Goal: Check status: Check status

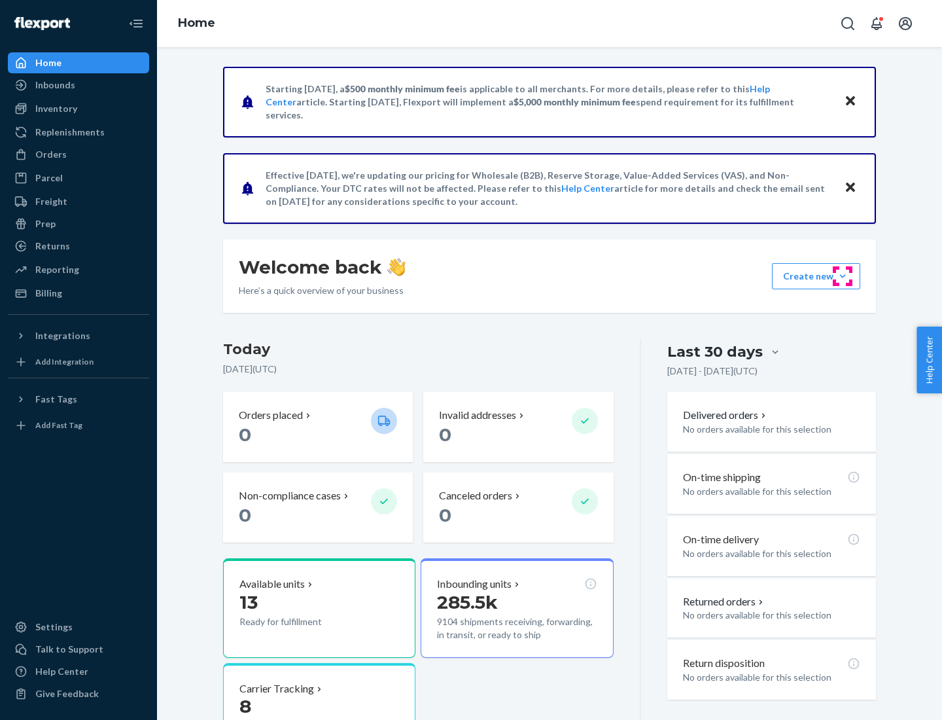
click at [843, 276] on button "Create new Create new inbound Create new order Create new product" at bounding box center [816, 276] width 88 height 26
click at [45, 224] on div "Prep" at bounding box center [45, 223] width 20 height 13
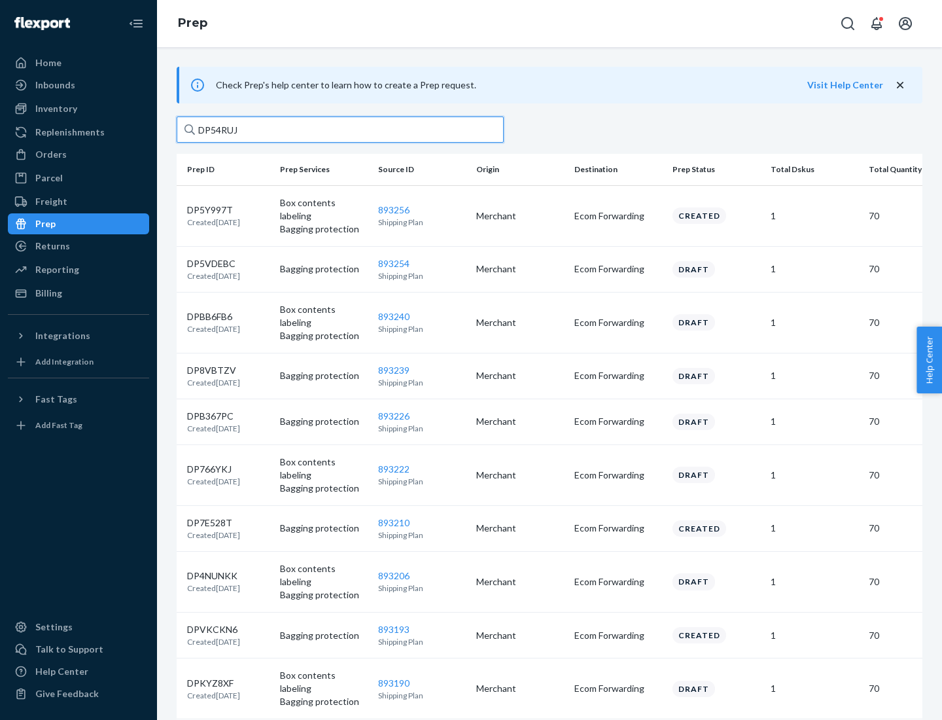
type input "DP54RUJL"
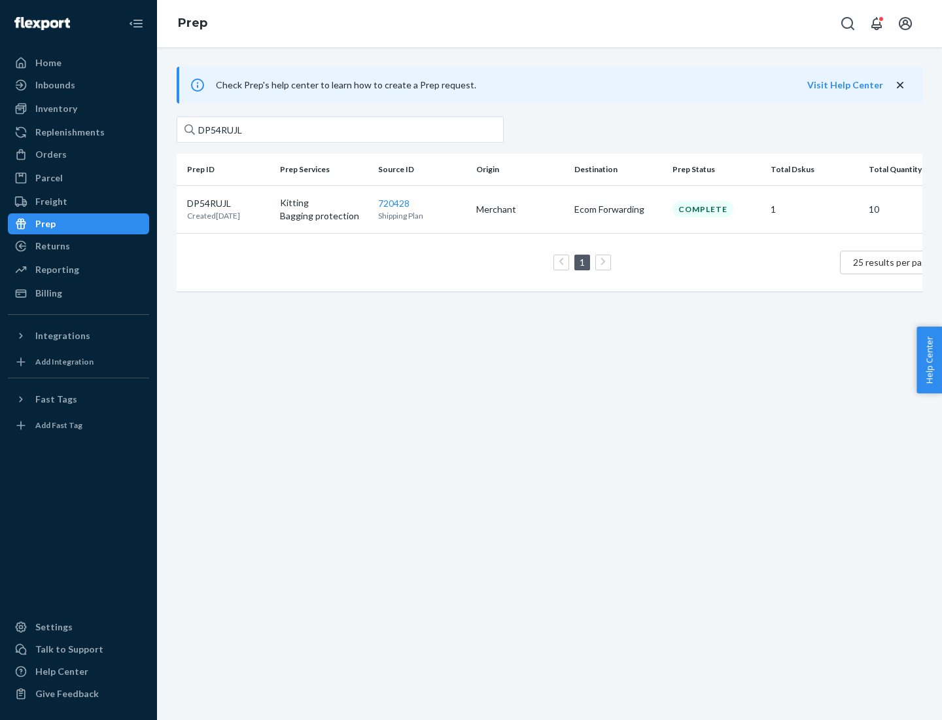
click at [228, 202] on p "DP54RUJL" at bounding box center [213, 203] width 53 height 13
